Goal: Check status: Check status

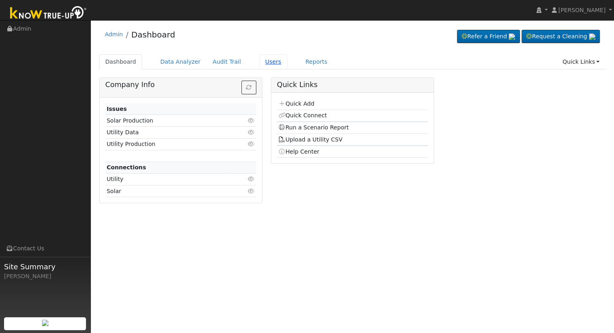
click at [260, 60] on link "Users" at bounding box center [273, 62] width 28 height 15
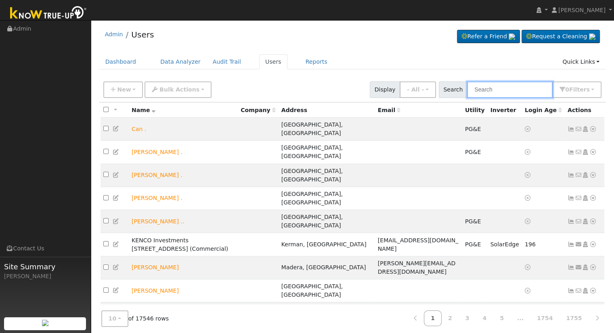
click at [500, 89] on input "text" at bounding box center [510, 90] width 86 height 17
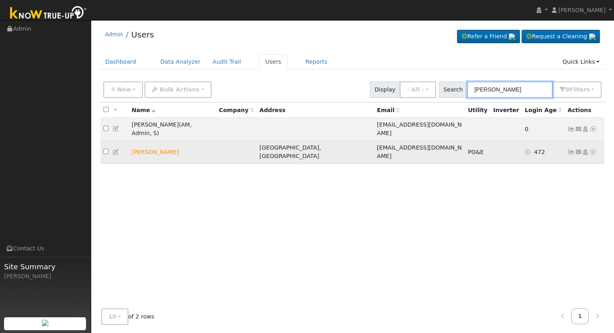
type input "eric cisneros"
click at [591, 149] on icon at bounding box center [592, 152] width 7 height 6
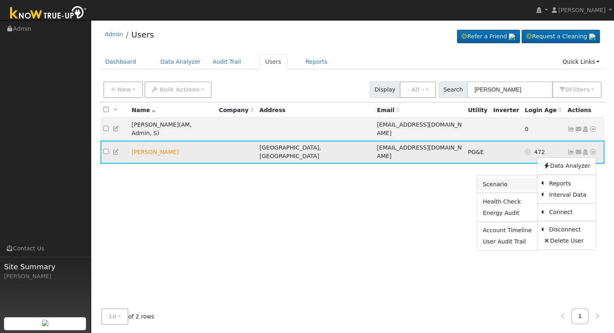
click at [502, 179] on link "Scenario" at bounding box center [507, 184] width 60 height 11
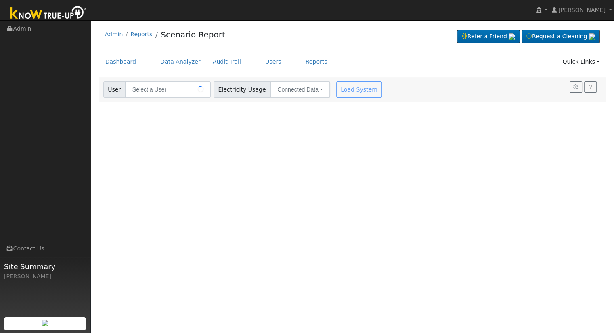
type input "[PERSON_NAME]"
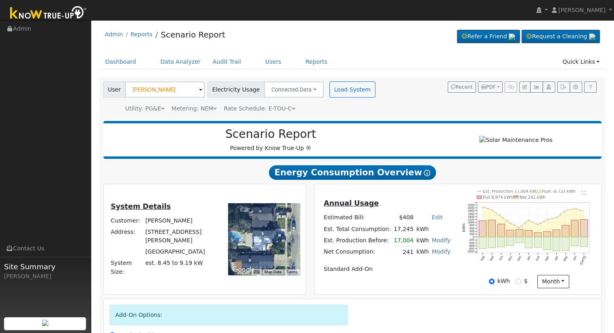
click at [418, 127] on div "Scenario Report Powered by Know True-Up ®" at bounding box center [352, 140] width 499 height 38
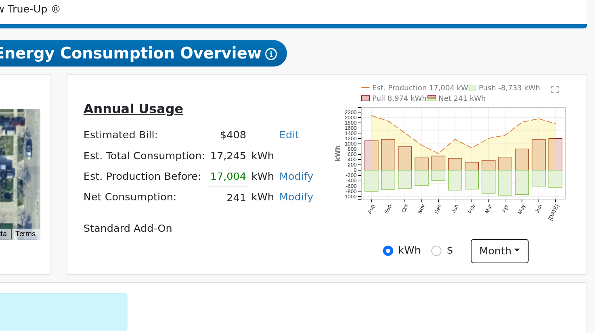
scroll to position [9, 0]
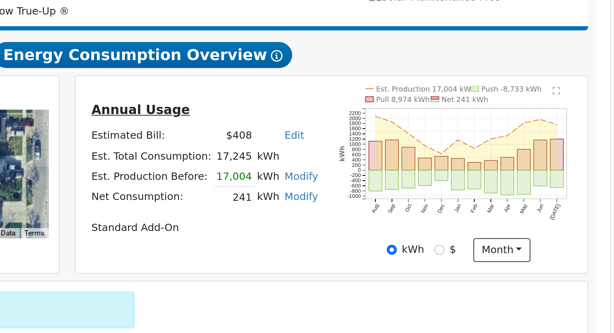
drag, startPoint x: 392, startPoint y: 234, endPoint x: 422, endPoint y: 236, distance: 30.3
click at [422, 236] on tr "Est. Production Before: 17,004 kWh Modify Change Production Before: 17004 kWh N…" at bounding box center [387, 232] width 130 height 12
drag, startPoint x: 392, startPoint y: 222, endPoint x: 411, endPoint y: 224, distance: 18.6
click at [411, 224] on tr "Est. Total Consumption: 17,245 kWh" at bounding box center [387, 220] width 130 height 11
